Goal: Task Accomplishment & Management: Manage account settings

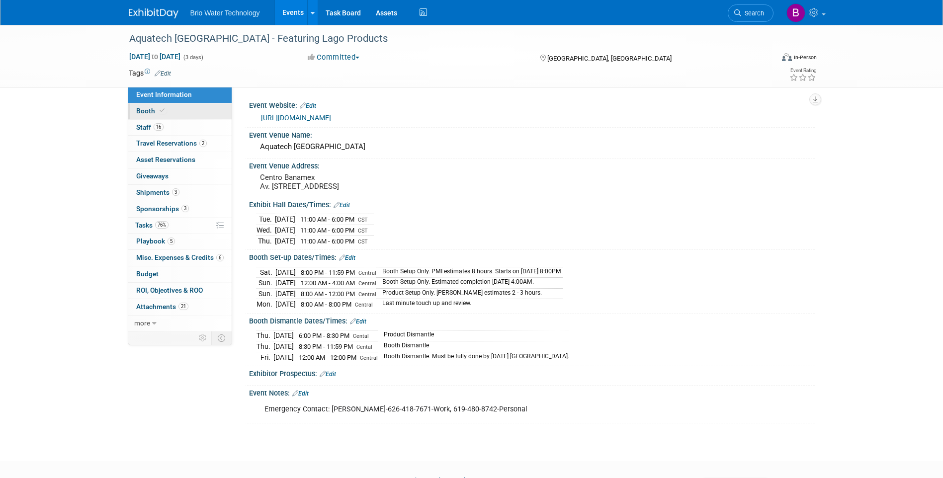
click at [138, 106] on link "Booth" at bounding box center [179, 111] width 103 height 16
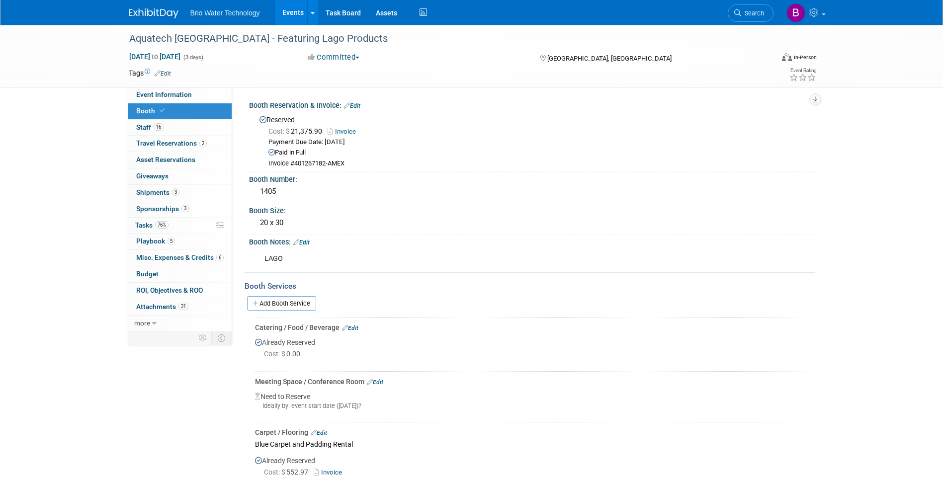
click at [359, 105] on link "Edit" at bounding box center [352, 105] width 16 height 7
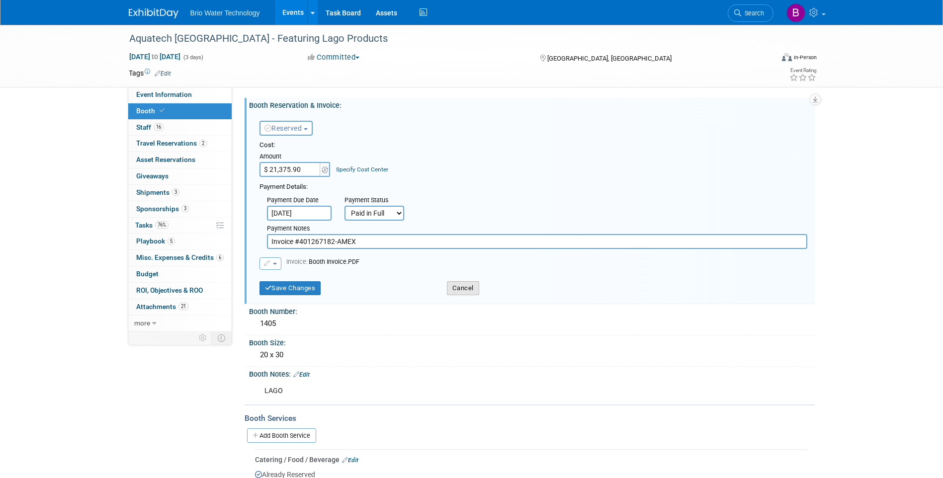
click at [457, 285] on button "Cancel" at bounding box center [463, 288] width 32 height 14
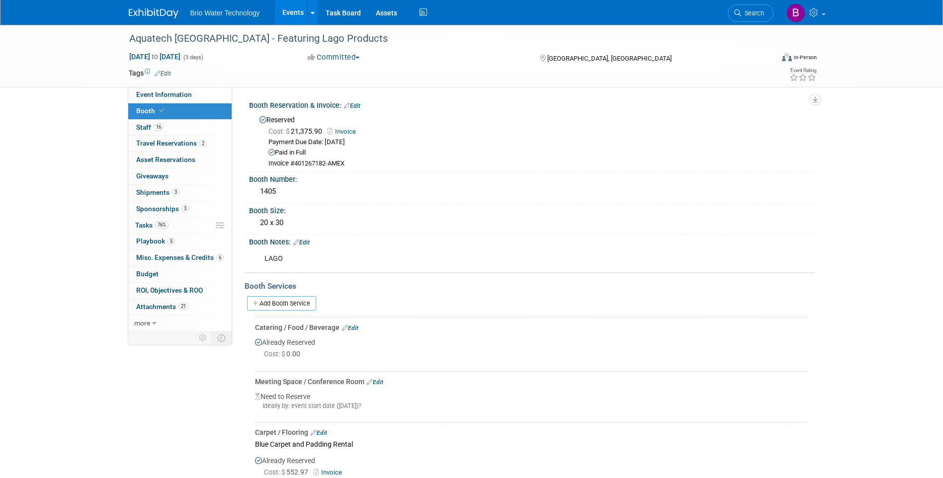
click at [304, 240] on link "Edit" at bounding box center [301, 242] width 16 height 7
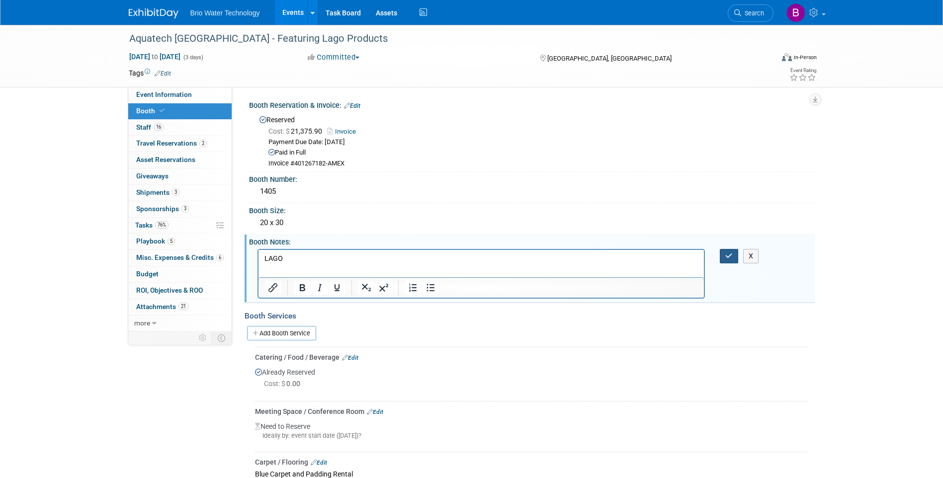
click at [725, 255] on icon "button" at bounding box center [728, 255] width 7 height 7
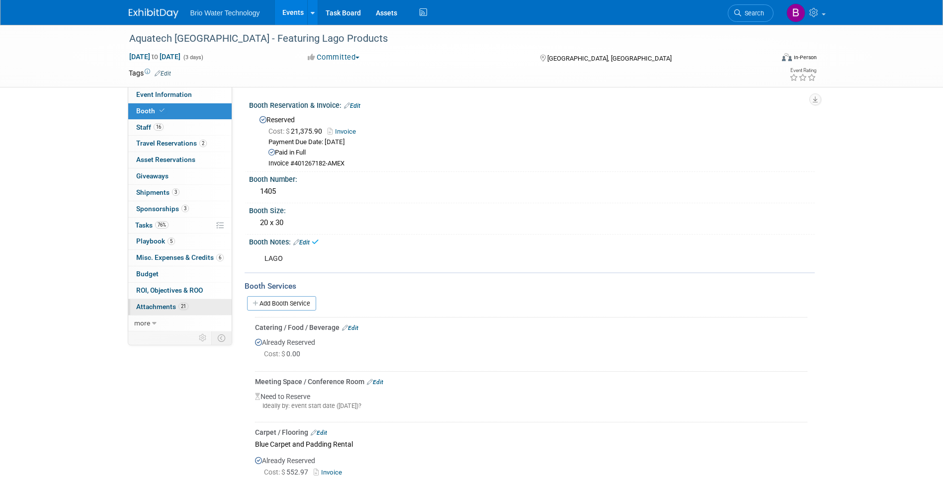
click at [154, 305] on span "Attachments 21" at bounding box center [162, 307] width 52 height 8
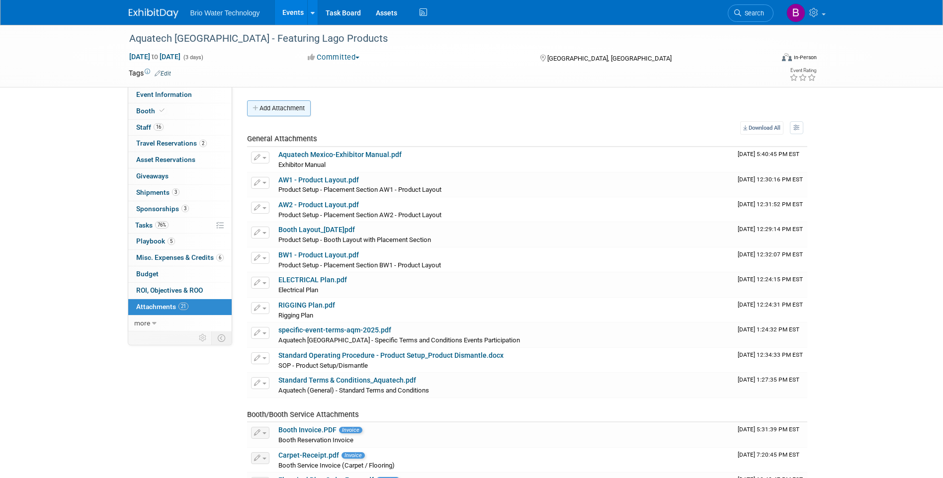
click at [278, 105] on button "Add Attachment" at bounding box center [279, 108] width 64 height 16
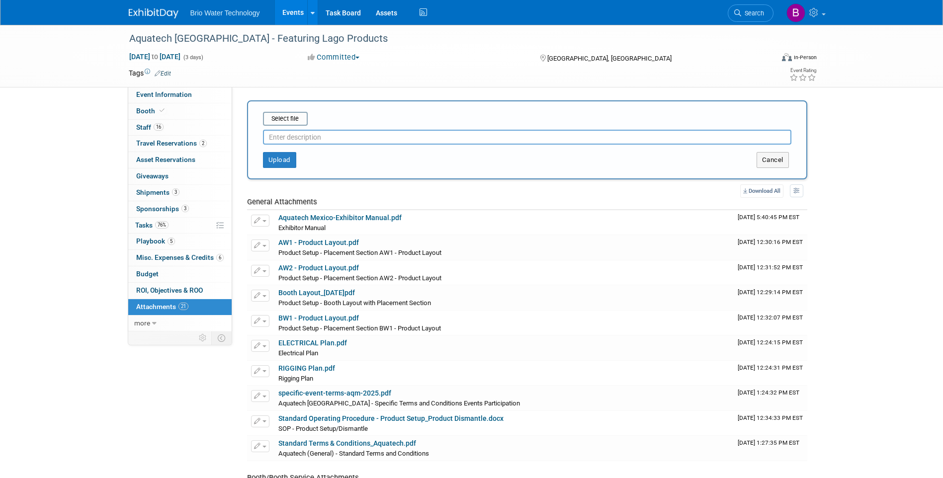
click at [345, 135] on input "text" at bounding box center [527, 137] width 528 height 15
type input "Booth Authorization Letter"
click at [275, 114] on input "file" at bounding box center [247, 119] width 118 height 12
click at [282, 116] on input "file" at bounding box center [247, 119] width 118 height 12
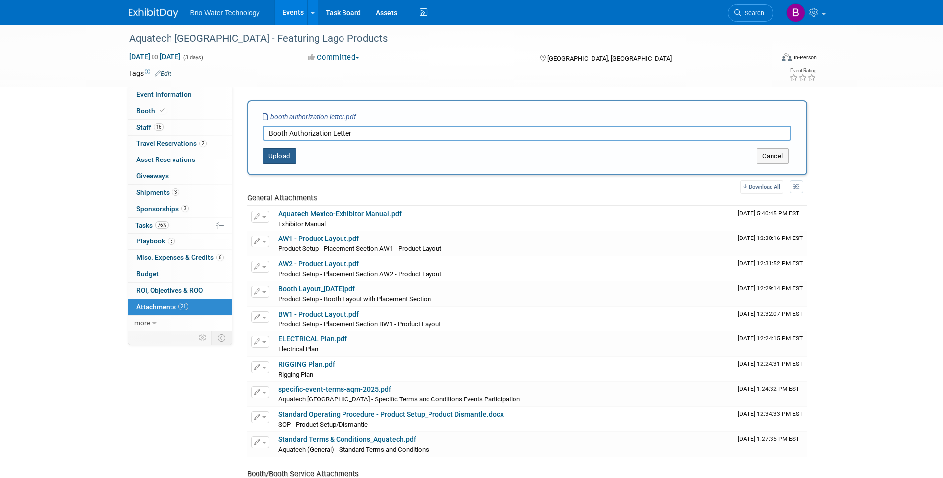
click at [282, 158] on button "Upload" at bounding box center [279, 156] width 33 height 16
